Goal: Task Accomplishment & Management: Manage account settings

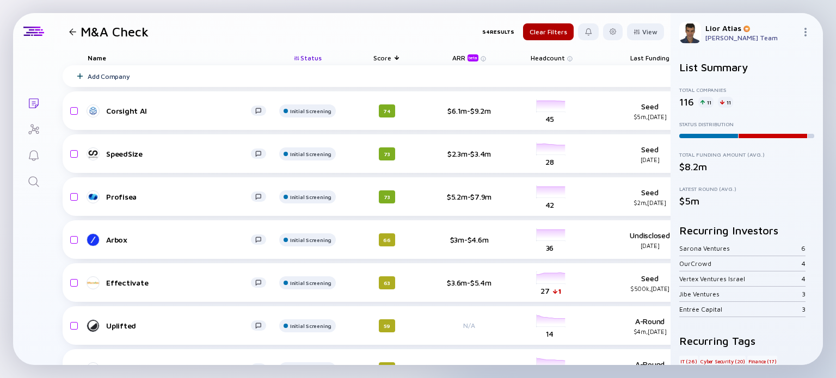
click at [72, 31] on div at bounding box center [72, 31] width 7 height 7
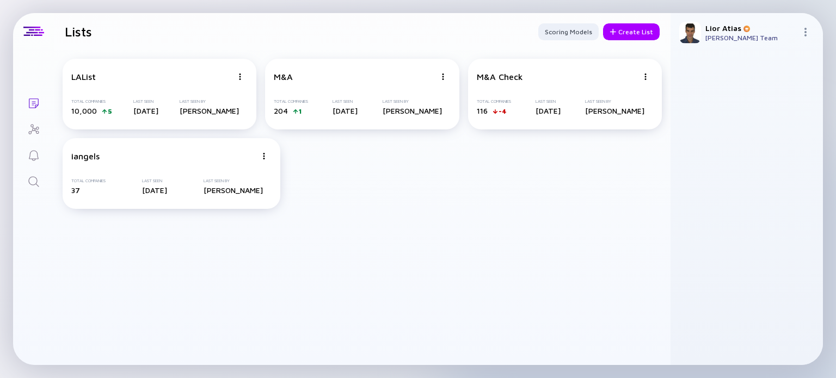
click at [805, 32] on img at bounding box center [805, 32] width 9 height 9
click at [768, 128] on div "Settings" at bounding box center [769, 130] width 72 height 22
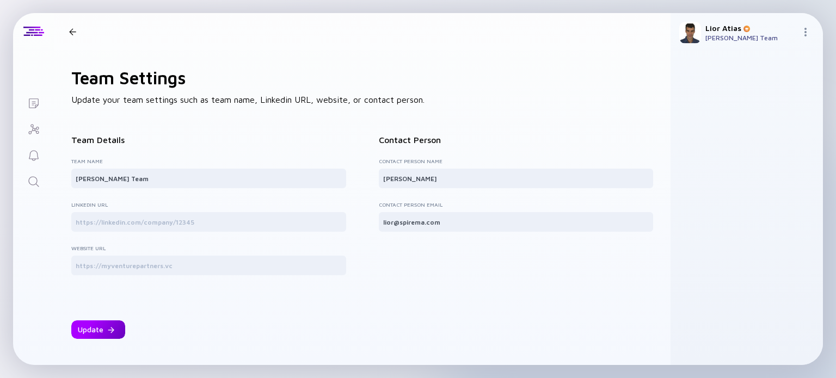
click at [114, 322] on div "Update" at bounding box center [98, 330] width 54 height 19
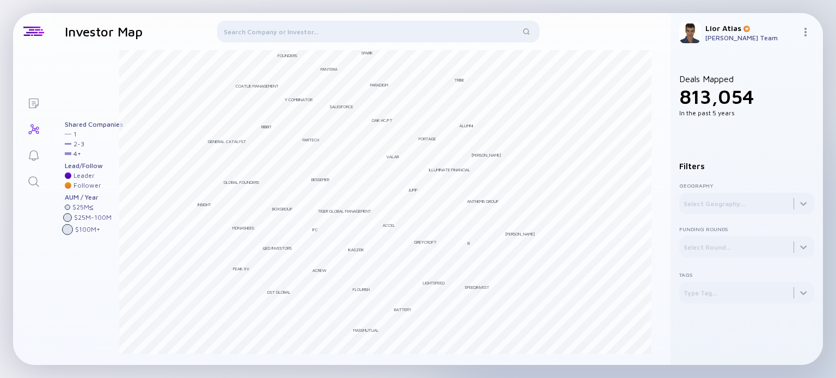
click at [802, 27] on div "[PERSON_NAME] [PERSON_NAME] Team" at bounding box center [747, 32] width 152 height 39
click at [804, 30] on img at bounding box center [805, 32] width 9 height 9
click at [726, 32] on div "[PERSON_NAME]" at bounding box center [751, 27] width 91 height 9
click at [32, 102] on icon "Lists" at bounding box center [33, 103] width 13 height 13
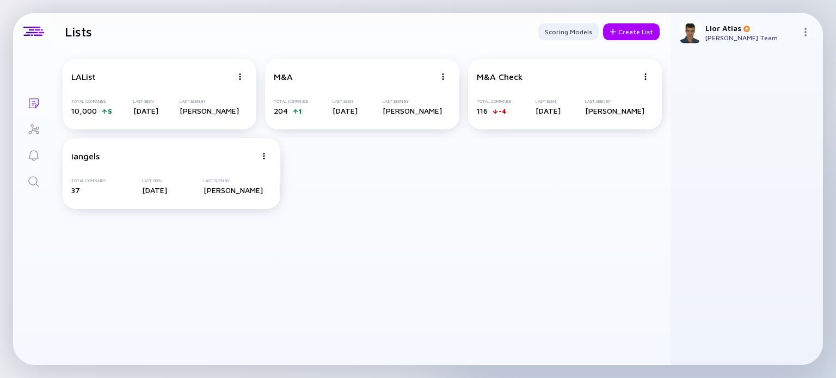
click at [800, 30] on div "[PERSON_NAME] [PERSON_NAME] Team" at bounding box center [747, 32] width 152 height 39
click at [804, 32] on img at bounding box center [805, 32] width 9 height 9
click at [731, 30] on div "[PERSON_NAME]" at bounding box center [751, 27] width 91 height 9
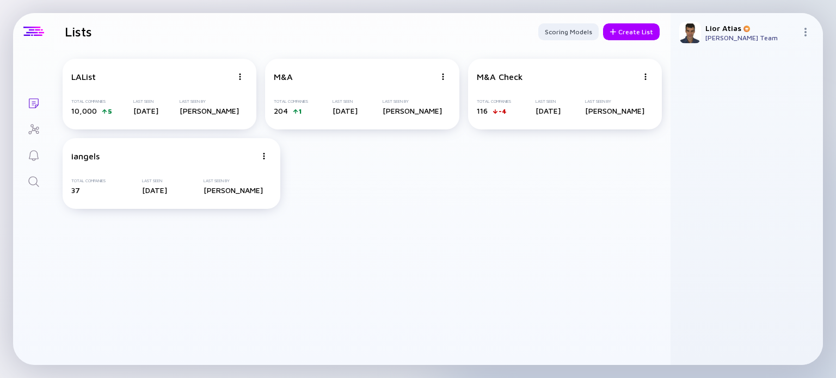
click at [36, 25] on div at bounding box center [33, 31] width 41 height 37
click at [36, 30] on div at bounding box center [33, 32] width 21 height 10
click at [97, 33] on header "Lists Scoring Models Create List" at bounding box center [362, 31] width 617 height 37
click at [524, 76] on div "M&A Check" at bounding box center [557, 77] width 161 height 10
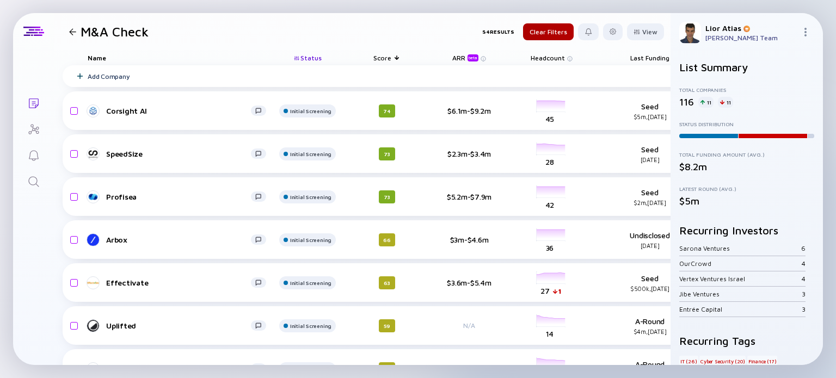
click at [801, 28] on div at bounding box center [807, 33] width 13 height 10
click at [732, 44] on div "[PERSON_NAME] [PERSON_NAME] Team Sign Out" at bounding box center [747, 32] width 152 height 39
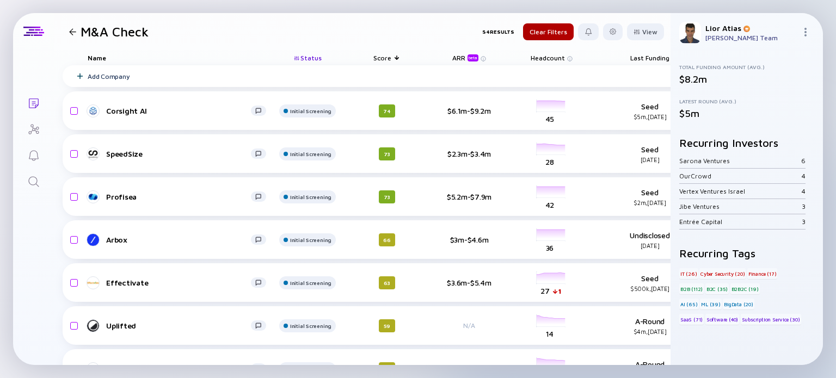
click at [74, 35] on div "M&A Check" at bounding box center [107, 31] width 84 height 15
click at [73, 33] on div at bounding box center [72, 31] width 7 height 7
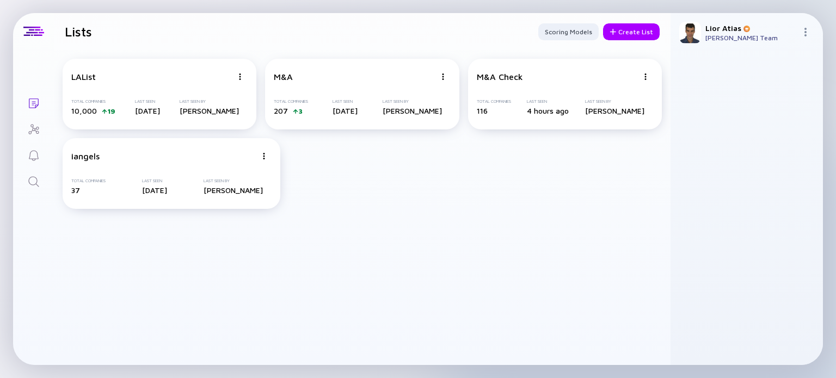
click at [805, 32] on img at bounding box center [805, 32] width 9 height 9
click at [764, 107] on div "Orders" at bounding box center [769, 108] width 72 height 22
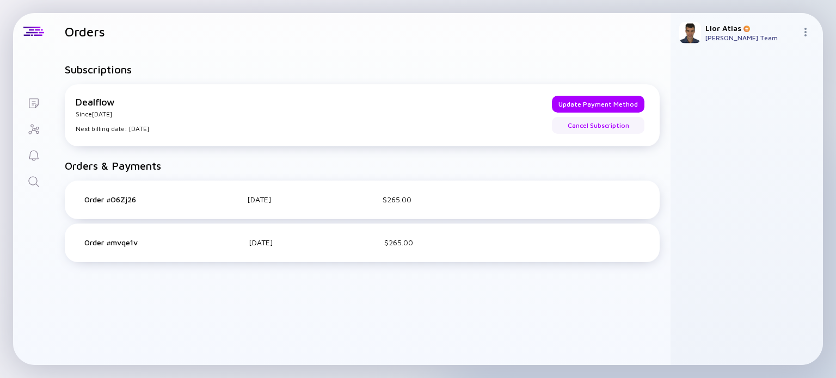
click at [603, 124] on div "Cancel Subscription" at bounding box center [598, 125] width 75 height 17
